Goal: Communication & Community: Answer question/provide support

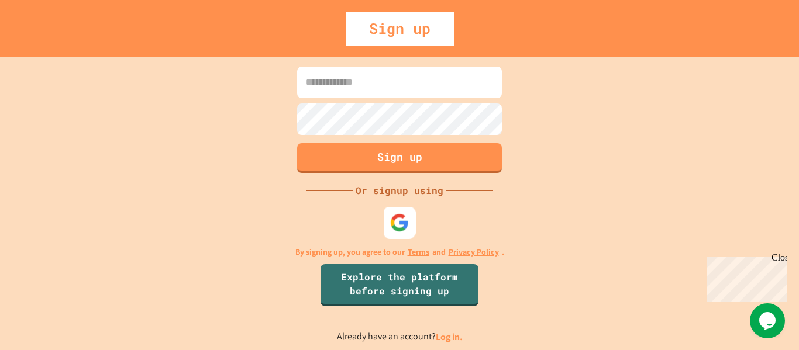
click at [398, 222] on img at bounding box center [399, 222] width 19 height 19
click at [405, 230] on img at bounding box center [399, 222] width 19 height 19
click at [395, 209] on div at bounding box center [400, 222] width 32 height 32
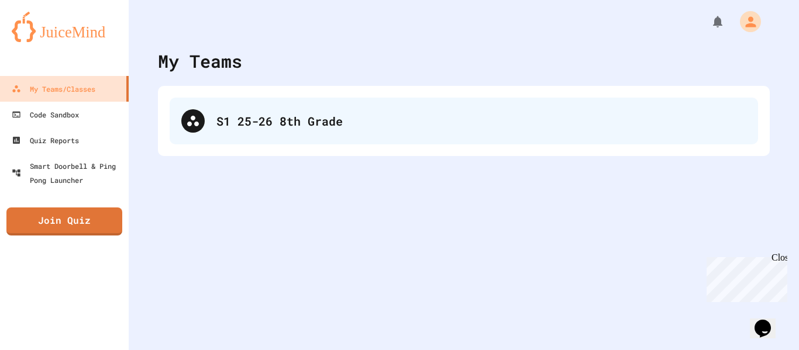
click at [255, 122] on div "S1 25-26 8th Grade" at bounding box center [481, 121] width 530 height 18
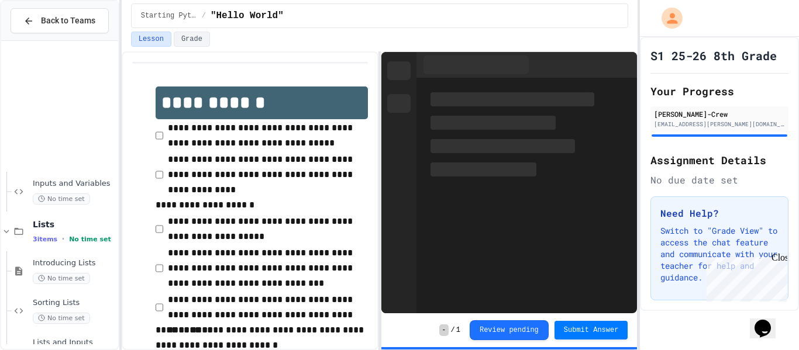
scroll to position [192, 0]
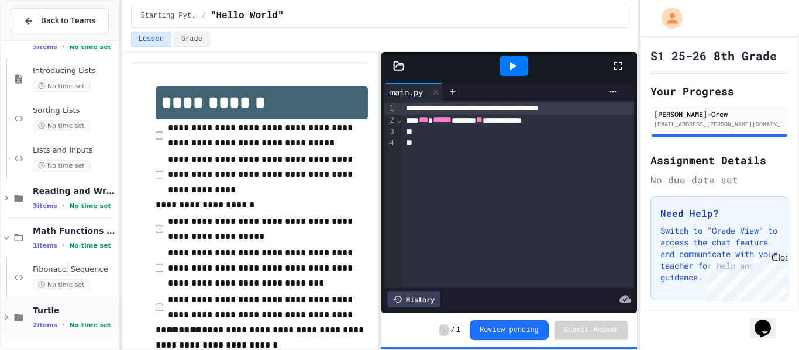
click at [78, 312] on span "Turtle" at bounding box center [74, 310] width 83 height 11
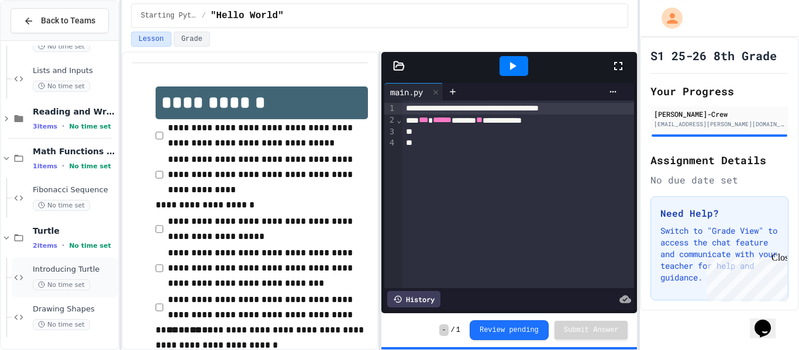
click at [63, 270] on span "Introducing Turtle" at bounding box center [74, 270] width 83 height 10
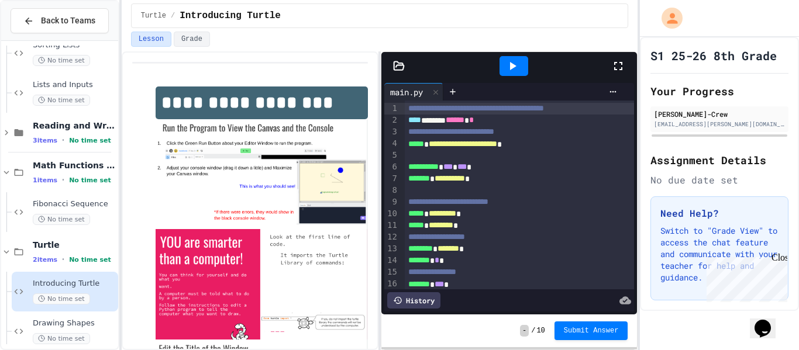
click at [299, 167] on img at bounding box center [262, 174] width 212 height 110
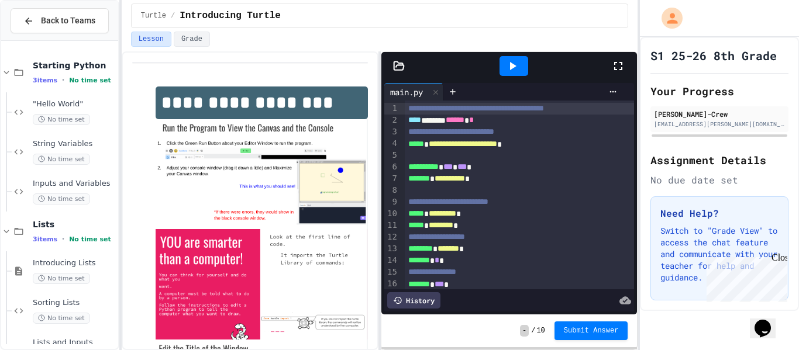
click at [239, 182] on img at bounding box center [262, 174] width 212 height 110
click at [564, 158] on div at bounding box center [520, 156] width 230 height 12
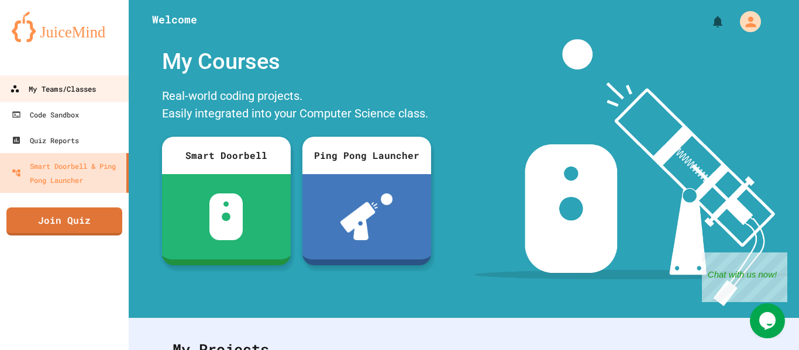
click at [83, 78] on link "My Teams/Classes" at bounding box center [64, 88] width 133 height 26
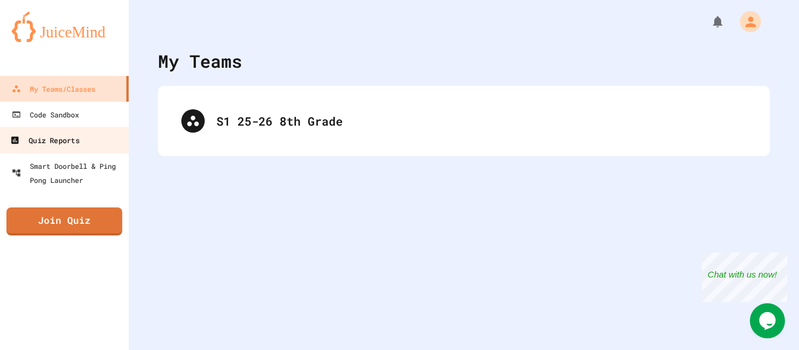
click at [35, 147] on link "Quiz Reports" at bounding box center [64, 140] width 133 height 26
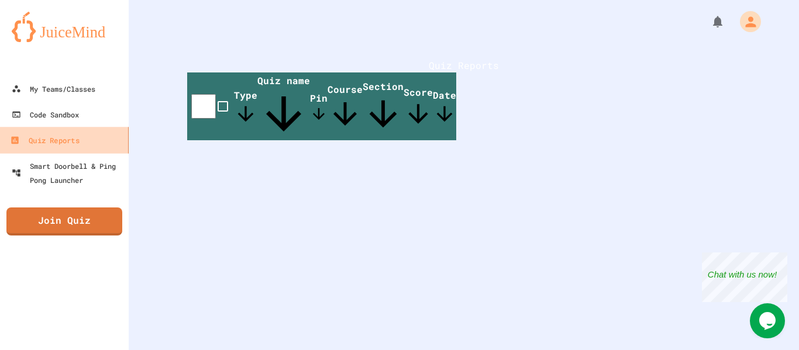
click at [49, 129] on link "Quiz Reports" at bounding box center [64, 140] width 133 height 26
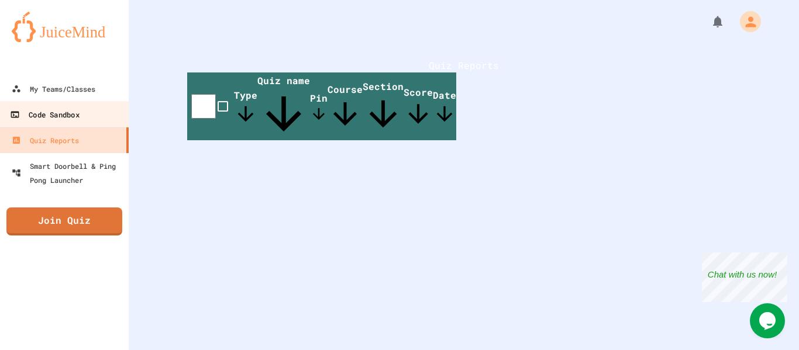
click at [48, 122] on link "Code Sandbox" at bounding box center [64, 114] width 133 height 26
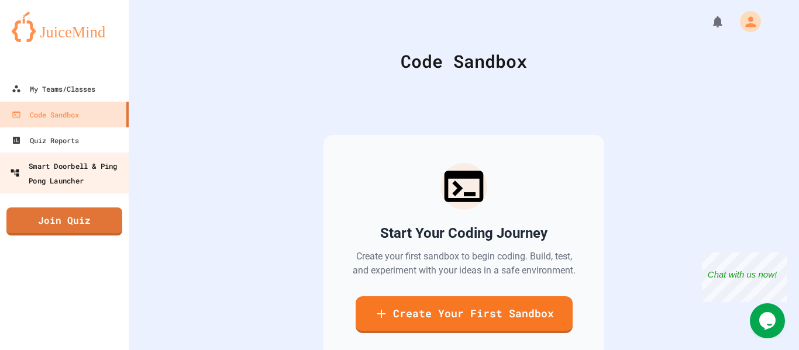
click at [61, 168] on div "Smart Doorbell & Ping Pong Launcher" at bounding box center [68, 172] width 116 height 29
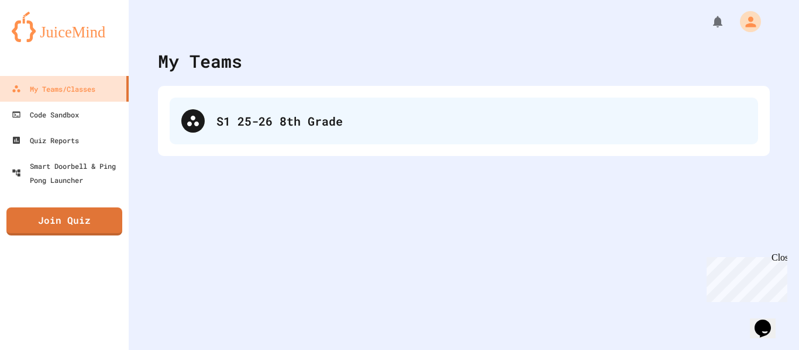
click at [312, 105] on div "S1 25-26 8th Grade" at bounding box center [464, 121] width 588 height 47
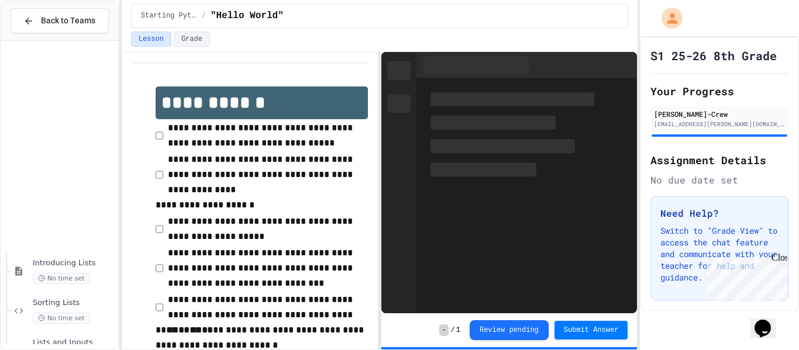
scroll to position [272, 0]
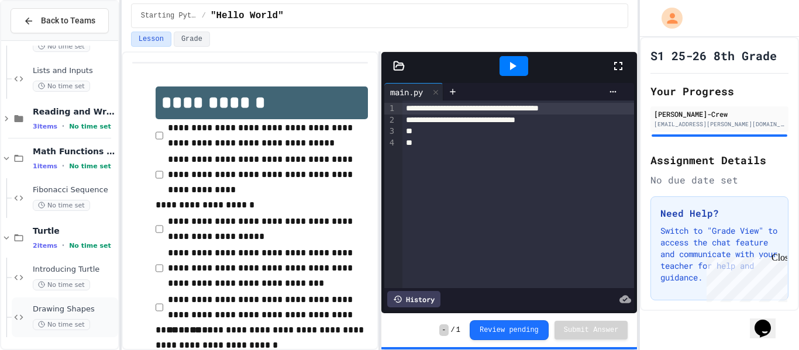
click at [61, 314] on span "Drawing Shapes" at bounding box center [74, 310] width 83 height 10
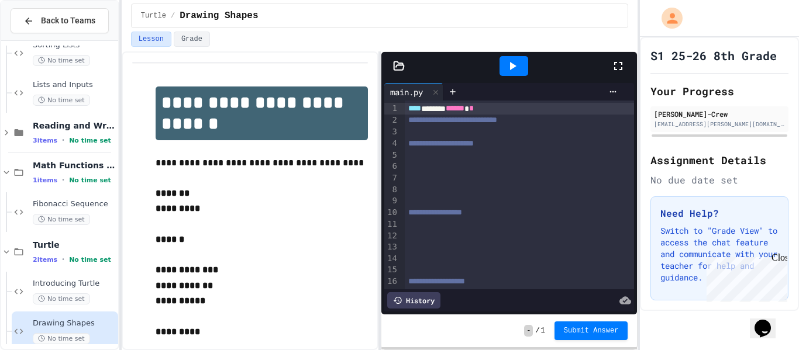
click at [530, 151] on div at bounding box center [520, 156] width 230 height 12
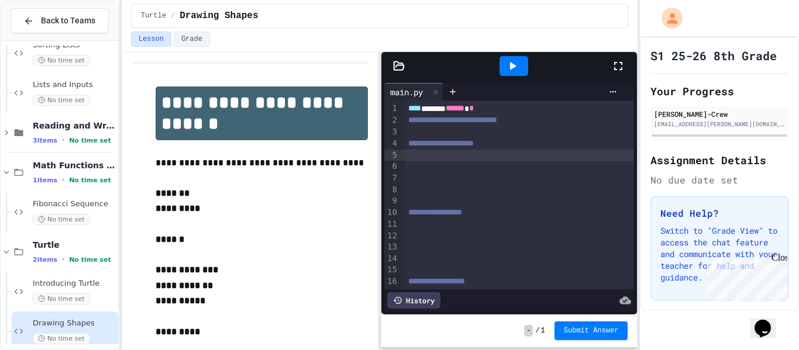
click at [558, 131] on div at bounding box center [520, 132] width 230 height 12
click at [86, 300] on div "No time set" at bounding box center [74, 298] width 83 height 11
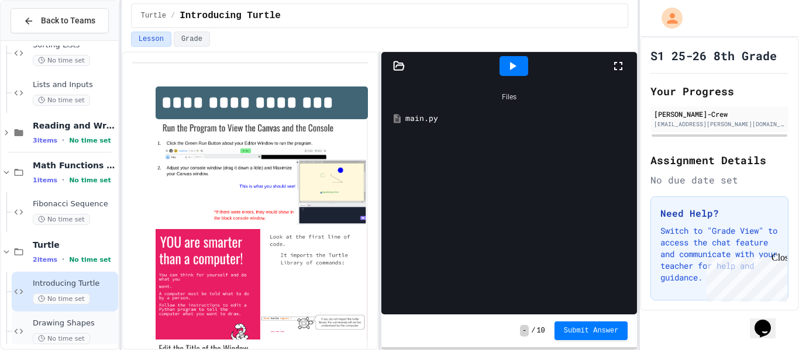
click at [80, 315] on div "Drawing Shapes No time set" at bounding box center [65, 332] width 106 height 40
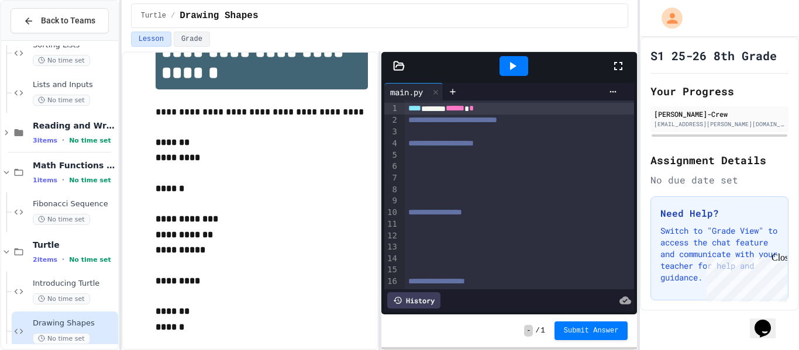
scroll to position [49, 0]
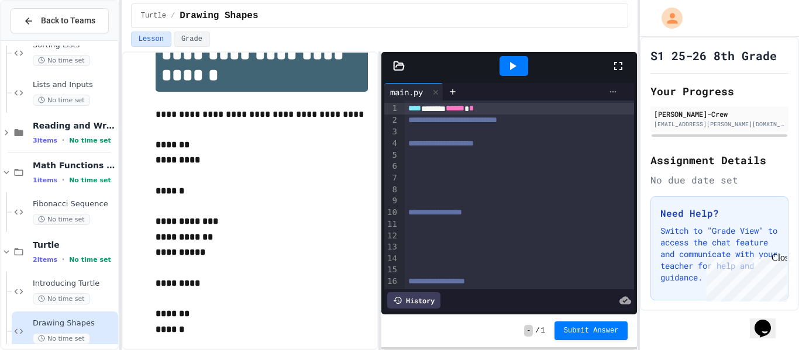
click at [616, 92] on icon at bounding box center [612, 91] width 9 height 9
click at [604, 87] on div at bounding box center [399, 175] width 799 height 350
click at [459, 191] on div at bounding box center [520, 190] width 230 height 12
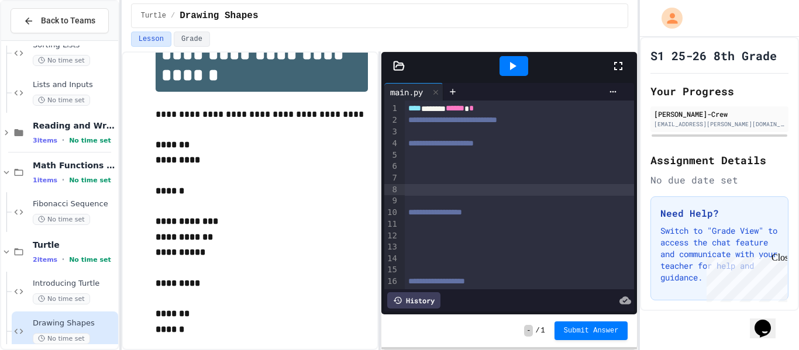
click at [460, 176] on div at bounding box center [520, 178] width 230 height 12
click at [442, 230] on div at bounding box center [520, 236] width 230 height 12
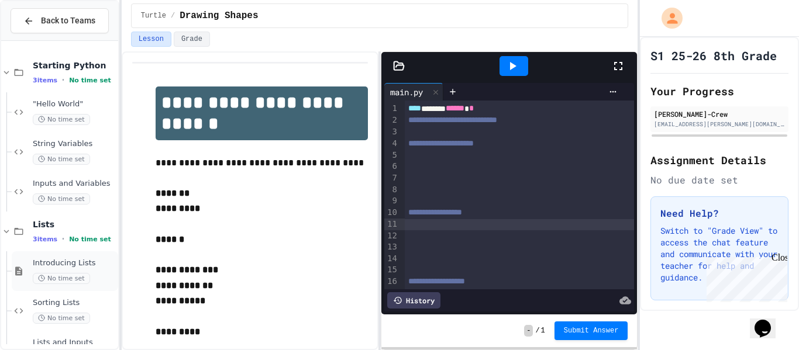
scroll to position [272, 0]
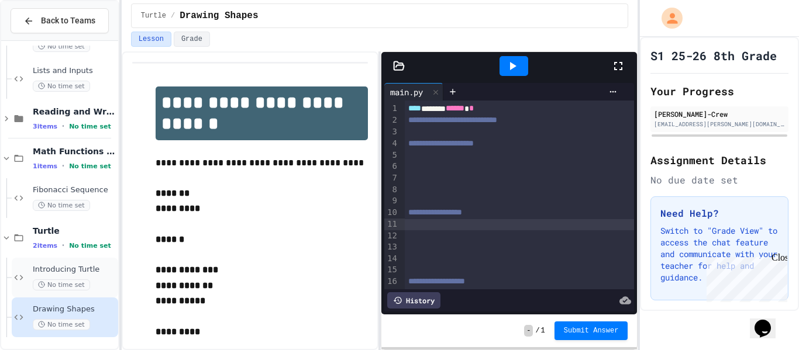
click at [61, 275] on div "Introducing Turtle No time set" at bounding box center [74, 278] width 83 height 26
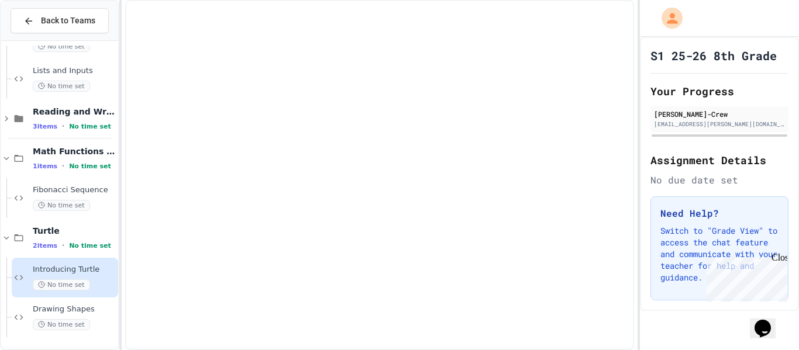
scroll to position [258, 0]
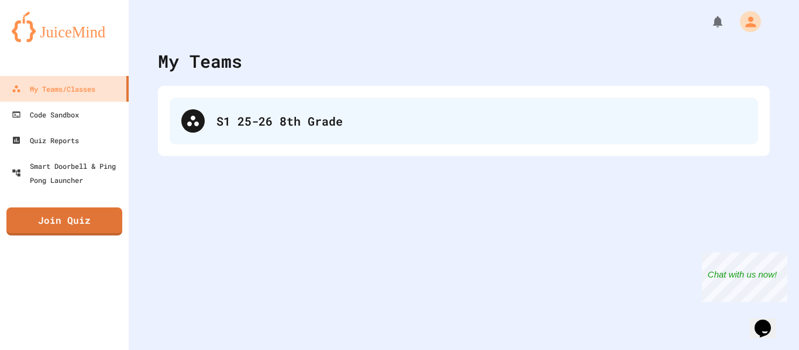
click at [237, 132] on div "S1 25-26 8th Grade" at bounding box center [464, 121] width 588 height 47
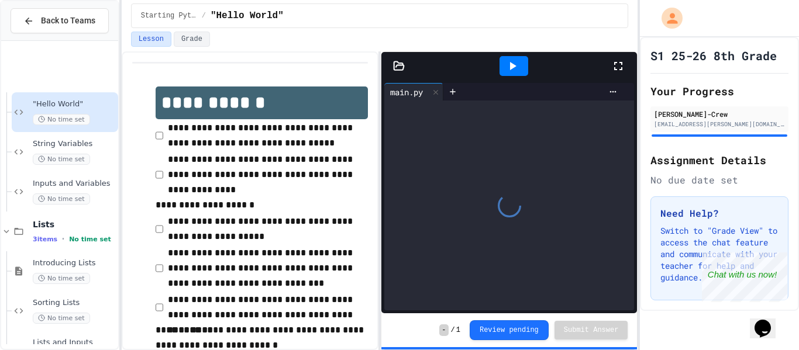
scroll to position [272, 0]
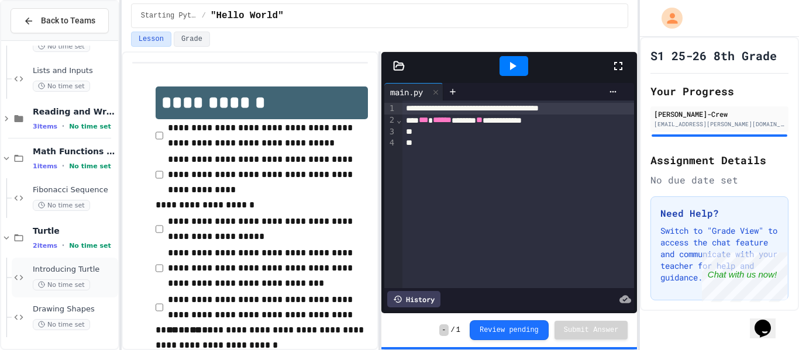
click at [75, 272] on span "Introducing Turtle" at bounding box center [74, 270] width 83 height 10
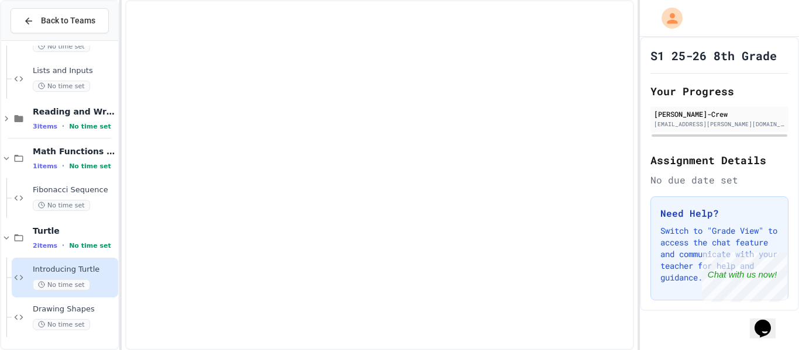
scroll to position [258, 0]
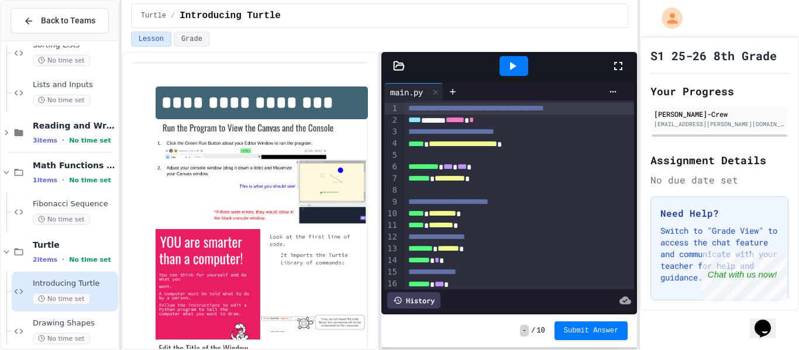
click at [452, 156] on div at bounding box center [520, 156] width 230 height 12
click at [509, 60] on icon at bounding box center [512, 66] width 14 height 14
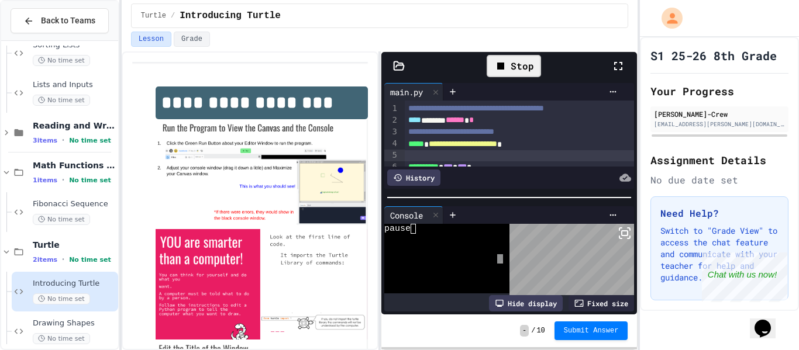
click at [493, 249] on body "**********" at bounding box center [399, 175] width 799 height 350
click at [516, 256] on div "Console WWWWWWWWWWWWWWWWWWWWWWWWWWWWWWWW pause Hide display Fixed size" at bounding box center [509, 259] width 250 height 106
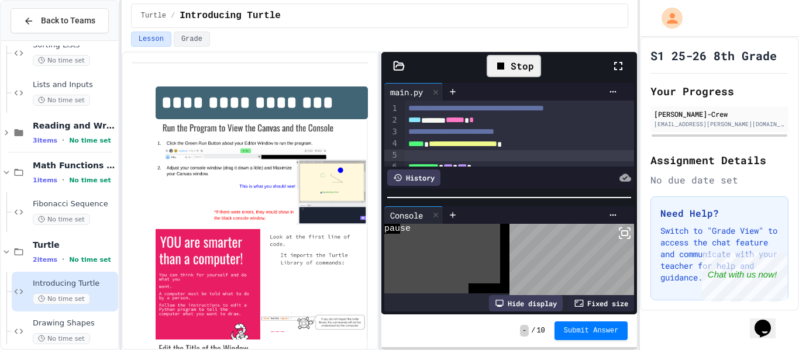
drag, startPoint x: 402, startPoint y: 227, endPoint x: 470, endPoint y: 292, distance: 93.9
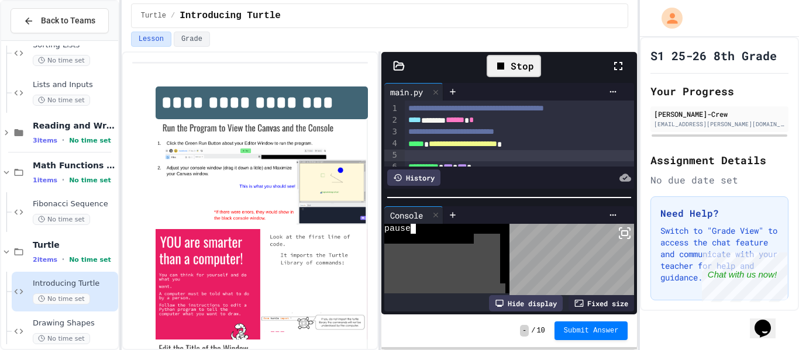
drag, startPoint x: 475, startPoint y: 239, endPoint x: 472, endPoint y: 296, distance: 57.4
click at [472, 296] on div "WWWWWWWWWWWWWWWWWWWWWWWWWWWWWWWW pause Hide display Fixed size" at bounding box center [509, 268] width 250 height 88
click at [469, 262] on body "**********" at bounding box center [399, 175] width 799 height 350
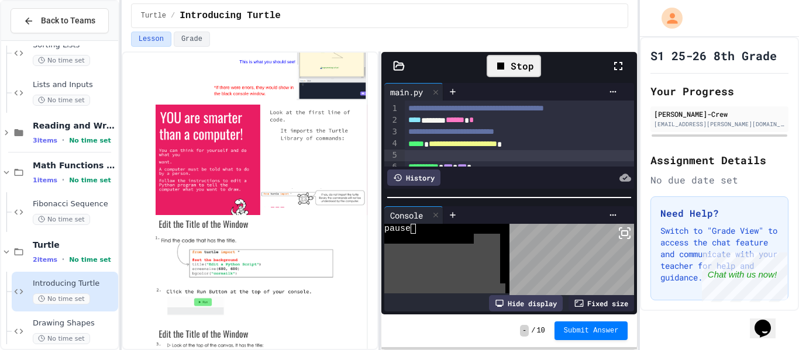
scroll to position [124, 0]
click at [532, 243] on body "**********" at bounding box center [399, 175] width 799 height 350
click at [613, 212] on icon at bounding box center [612, 214] width 9 height 9
click at [572, 209] on div at bounding box center [399, 175] width 799 height 350
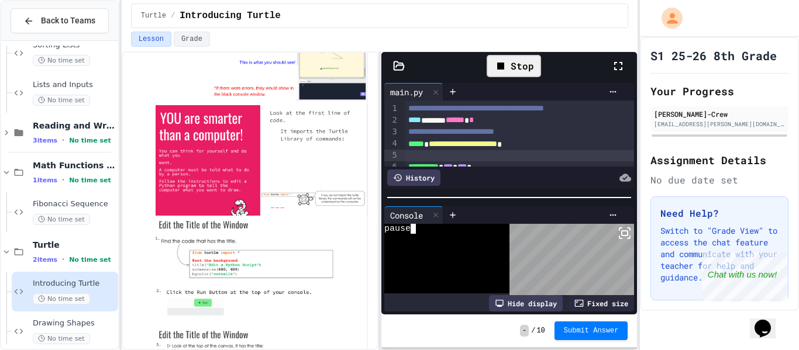
click at [413, 229] on textarea "Terminal input" at bounding box center [412, 229] width 5 height 10
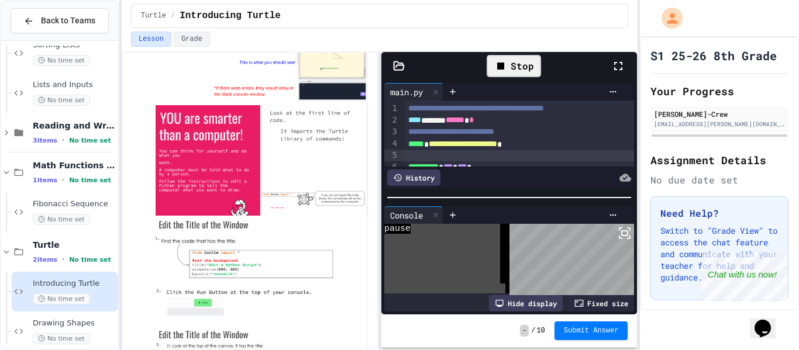
drag, startPoint x: 413, startPoint y: 229, endPoint x: 453, endPoint y: 305, distance: 86.0
click at [453, 305] on div "WWWWWWWWWWWWWWWWWWWWWWWWWWWWWWWW pause Hide display Fixed size" at bounding box center [509, 268] width 250 height 88
click at [488, 257] on body "**********" at bounding box center [399, 175] width 799 height 350
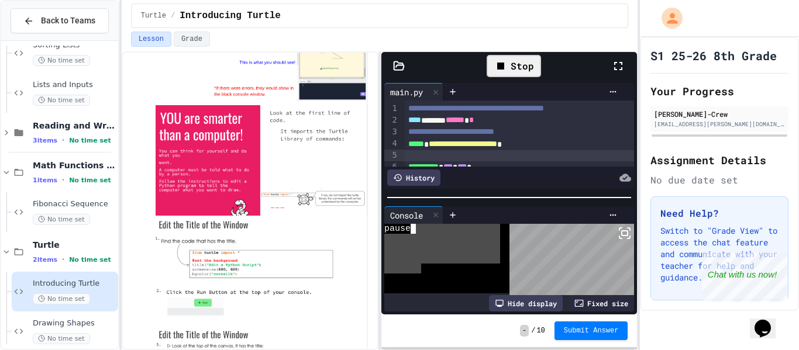
drag, startPoint x: 413, startPoint y: 233, endPoint x: 423, endPoint y: 270, distance: 38.7
click at [423, 270] on div "WWWWWWWWWWWWWWWWWWWWWWWWWWWWWWWW pause" at bounding box center [442, 259] width 116 height 70
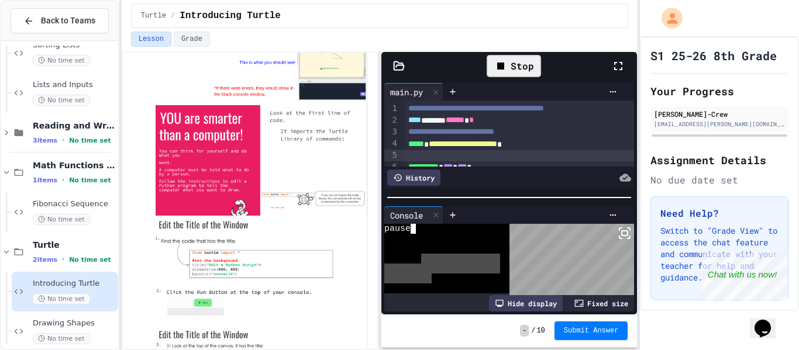
drag, startPoint x: 423, startPoint y: 254, endPoint x: 431, endPoint y: 281, distance: 28.3
click at [431, 281] on div "pause" at bounding box center [442, 259] width 116 height 70
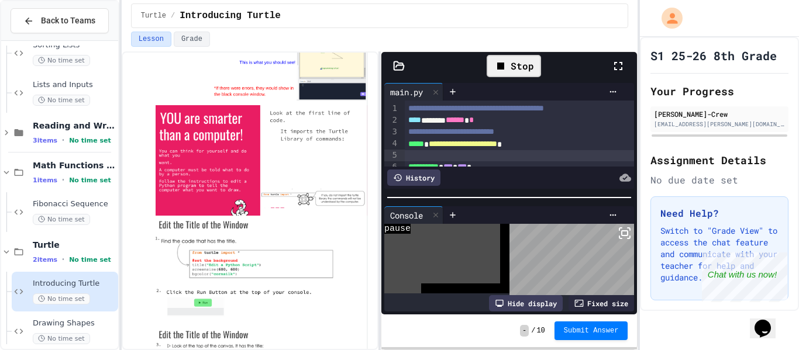
drag, startPoint x: 412, startPoint y: 231, endPoint x: 420, endPoint y: 286, distance: 56.1
click at [420, 286] on div "WWWWWWWWWWWWWWWWWWWWWWWWWWWWWWWW pause" at bounding box center [442, 259] width 116 height 70
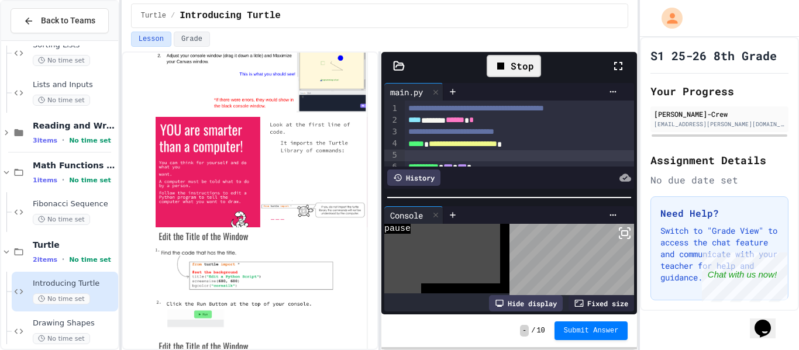
scroll to position [113, 0]
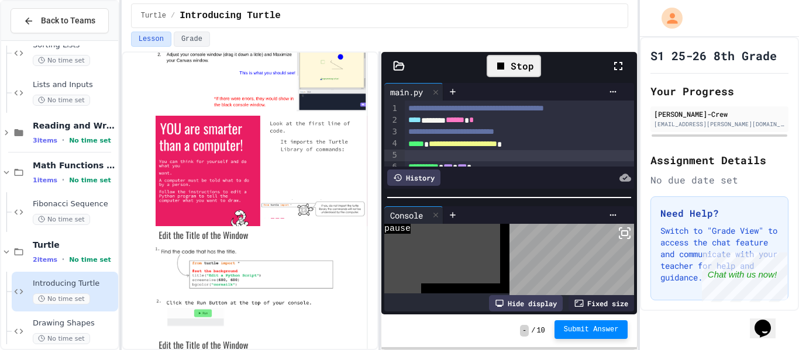
click at [576, 322] on button "Submit Answer" at bounding box center [591, 329] width 74 height 19
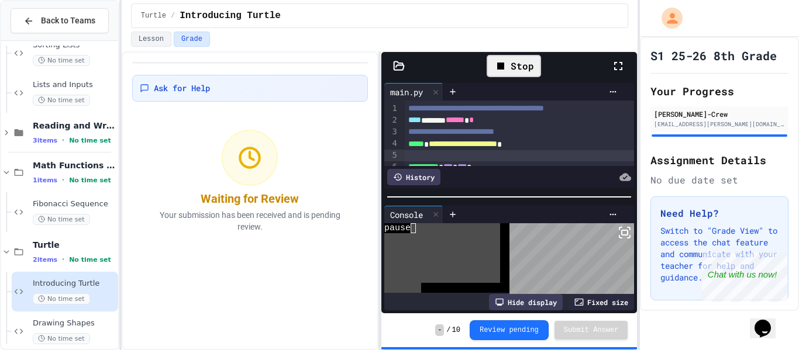
scroll to position [272, 0]
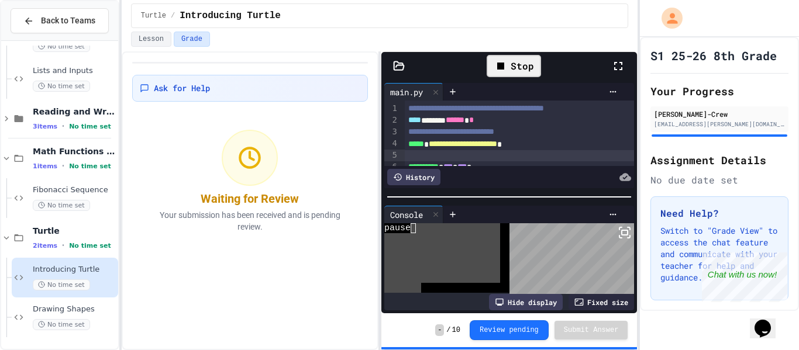
click at [519, 70] on div "Stop" at bounding box center [513, 66] width 54 height 22
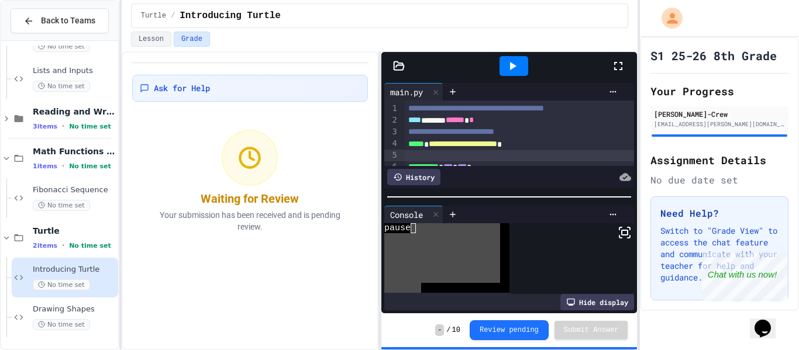
click at [519, 70] on div at bounding box center [513, 66] width 29 height 20
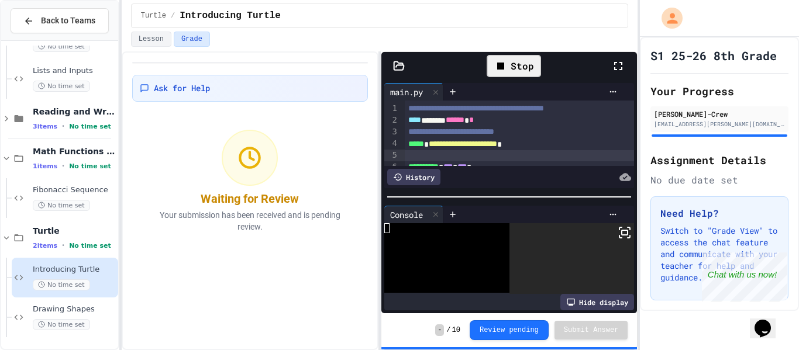
click at [519, 70] on div "Stop" at bounding box center [513, 66] width 54 height 22
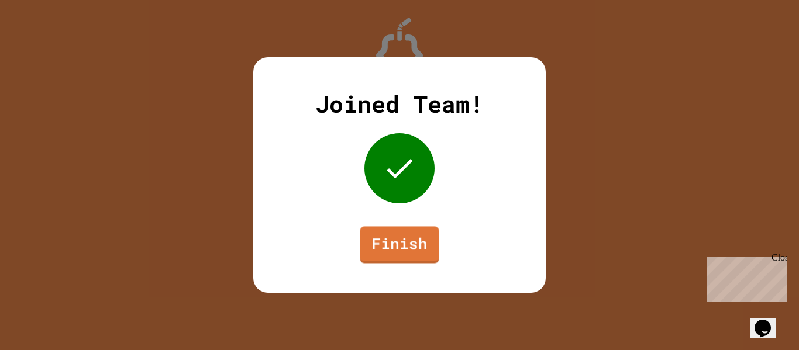
click at [236, 207] on div "Joined Team! Finish" at bounding box center [399, 175] width 799 height 350
click at [409, 239] on link "Finish" at bounding box center [400, 244] width 80 height 37
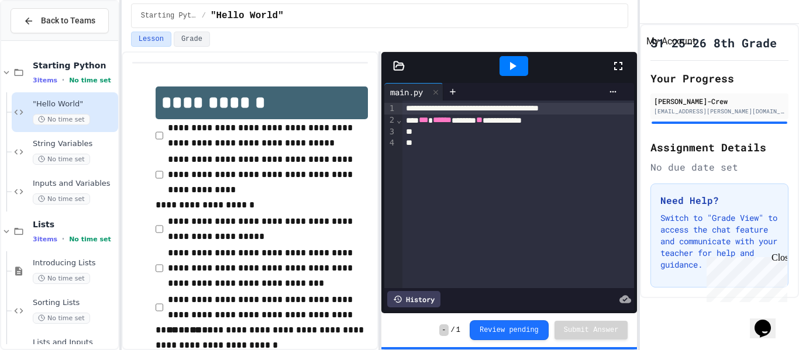
click at [649, 12] on icon "My Account" at bounding box center [649, 12] width 0 height 0
